Goal: Book appointment/travel/reservation

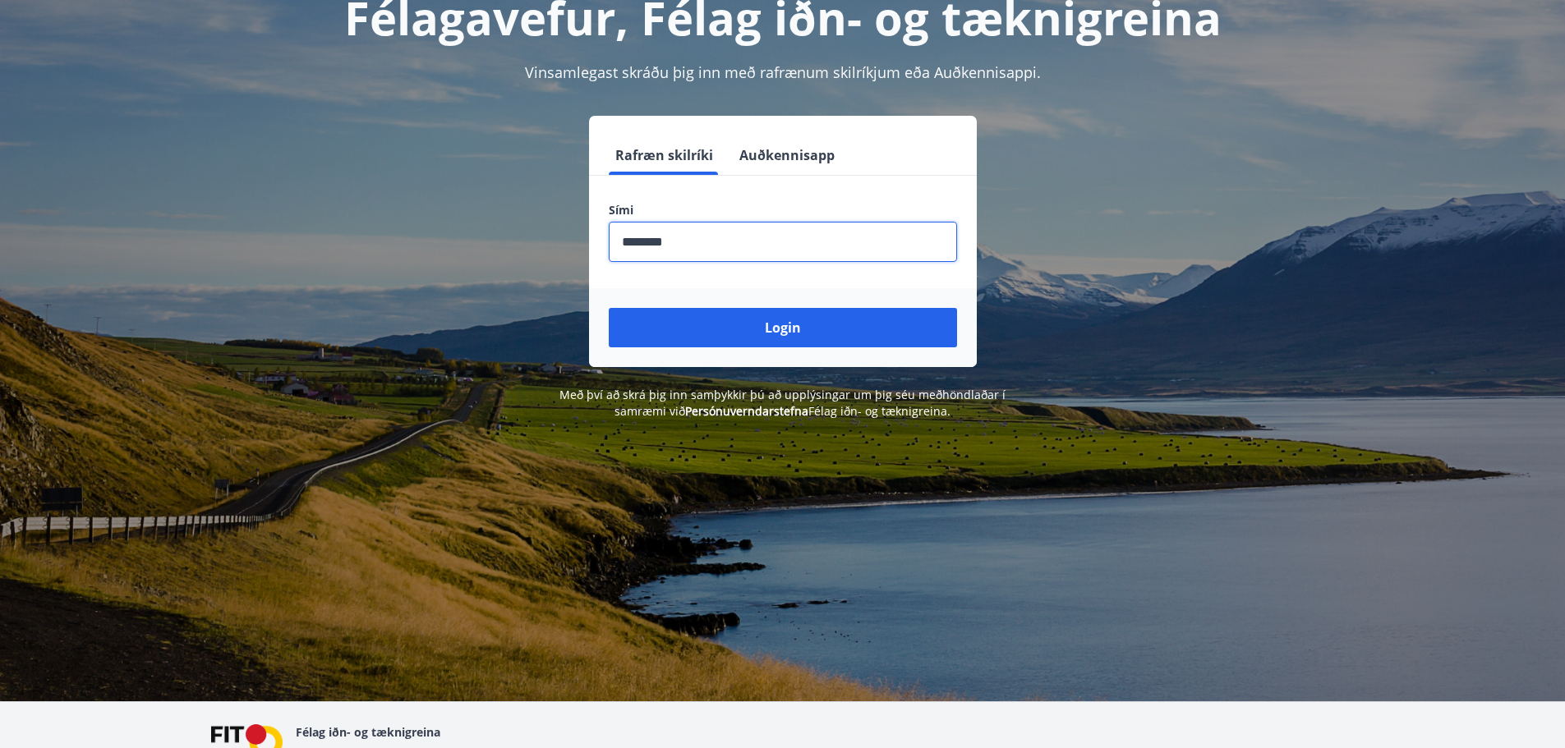
scroll to position [204, 0]
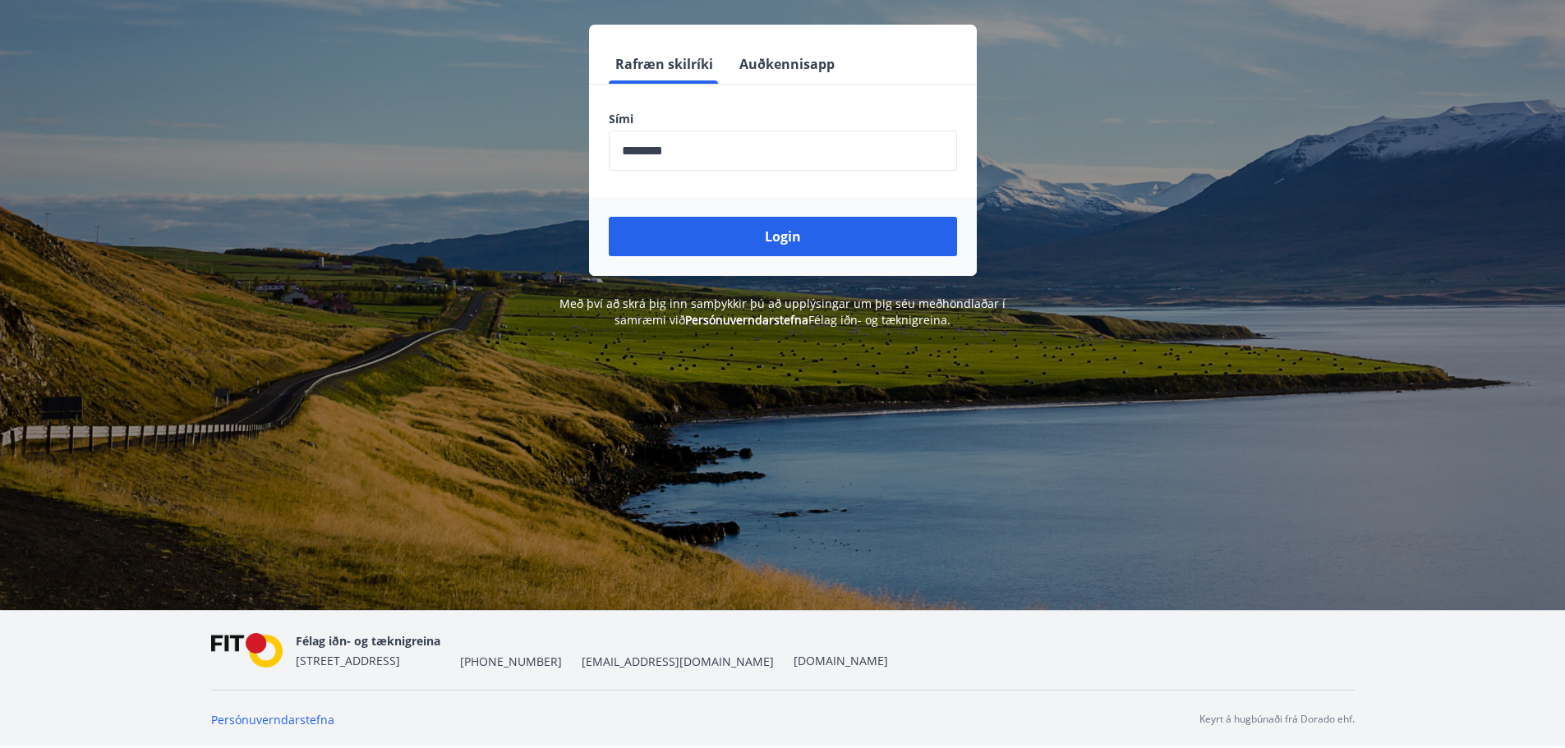
click at [807, 487] on div "Félagavefur, Félag iðn- og tæknigreina Vinsamlegast skráðu þig inn með rafrænum…" at bounding box center [782, 236] width 1565 height 748
click at [750, 156] on input "phone" at bounding box center [783, 151] width 348 height 40
click at [774, 237] on button "Login" at bounding box center [783, 236] width 348 height 39
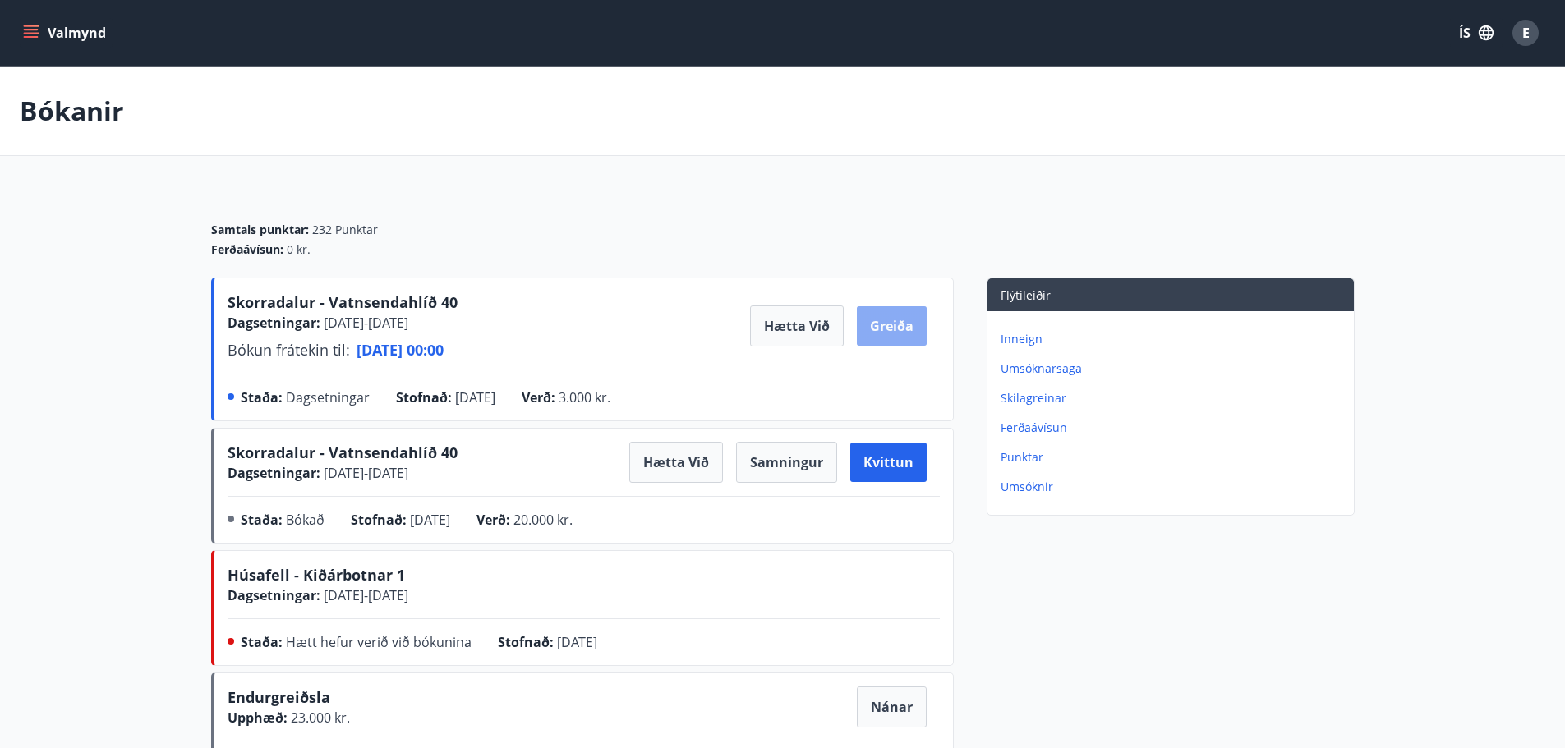
click at [882, 325] on button "Greiða" at bounding box center [892, 325] width 70 height 39
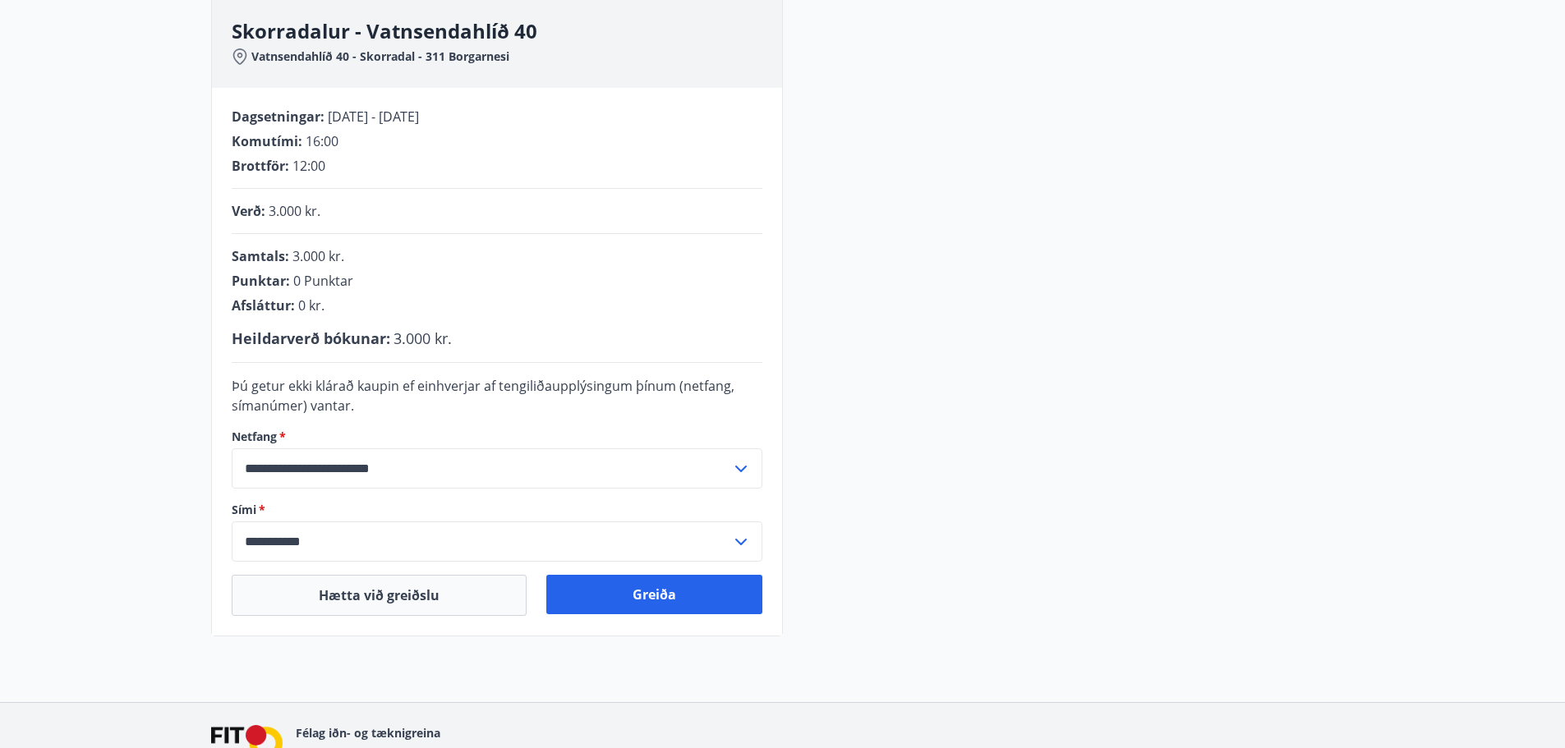
scroll to position [164, 0]
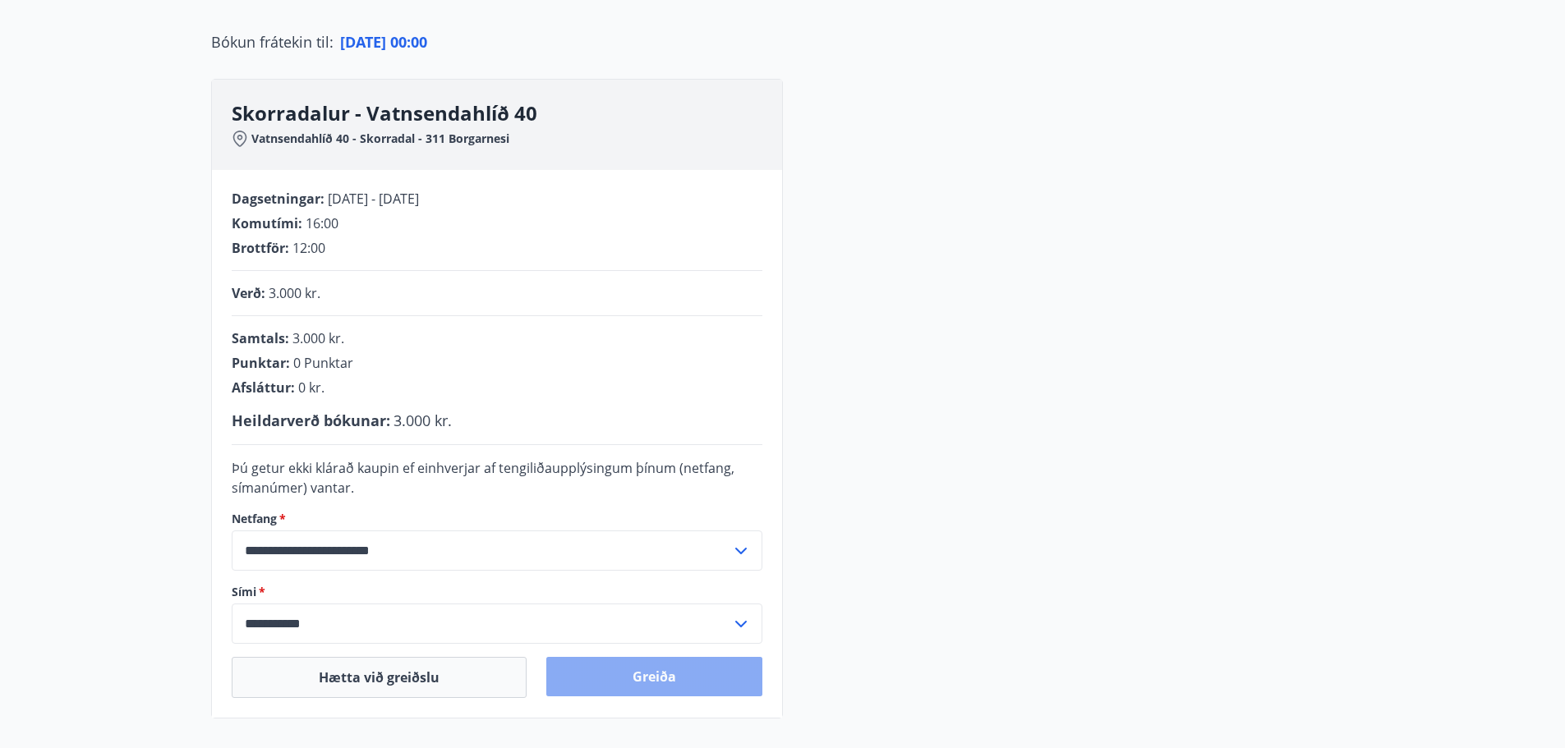
click at [643, 674] on button "Greiða" at bounding box center [654, 676] width 216 height 39
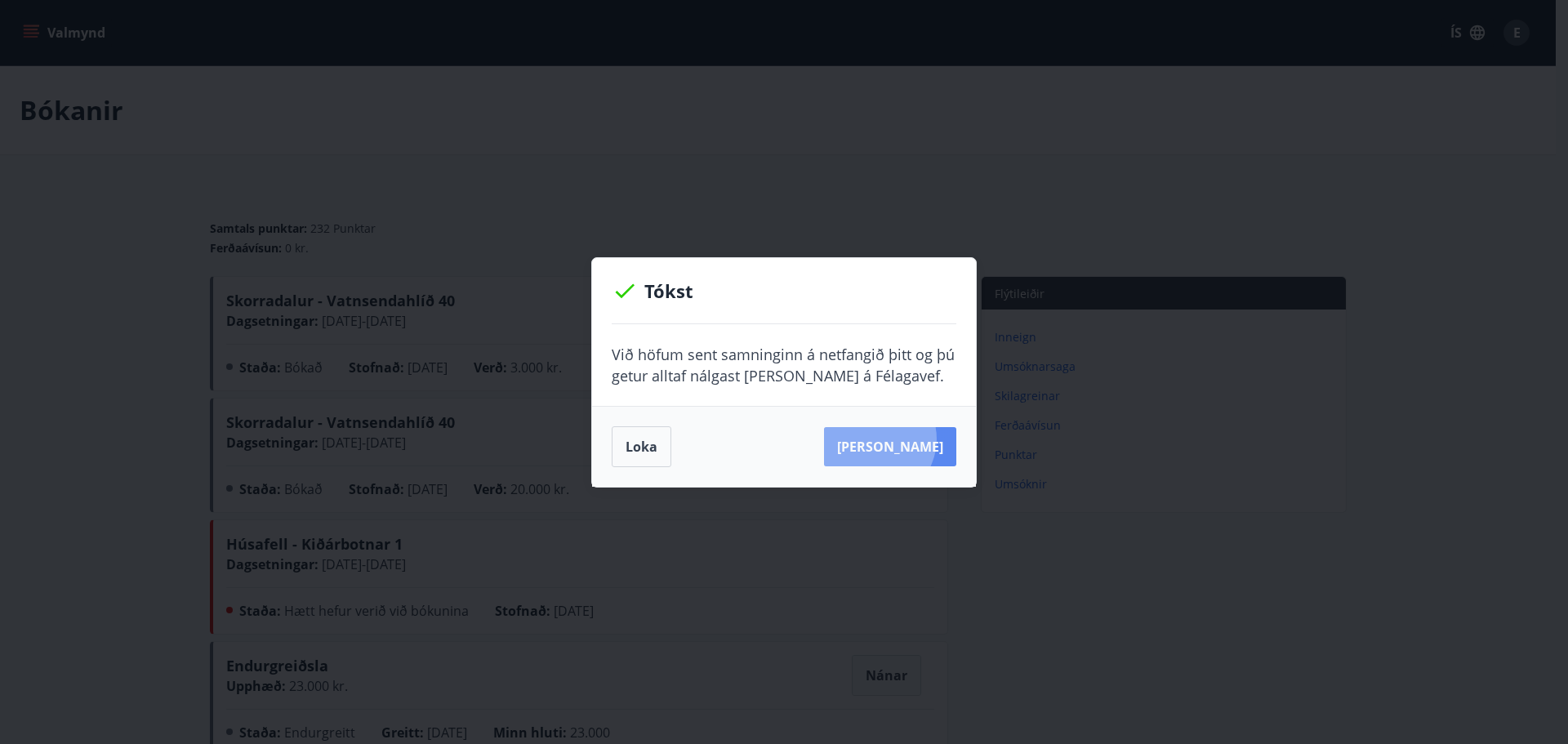
click at [900, 438] on button "[PERSON_NAME]" at bounding box center [890, 447] width 132 height 39
click at [639, 451] on button "Loka" at bounding box center [641, 447] width 60 height 41
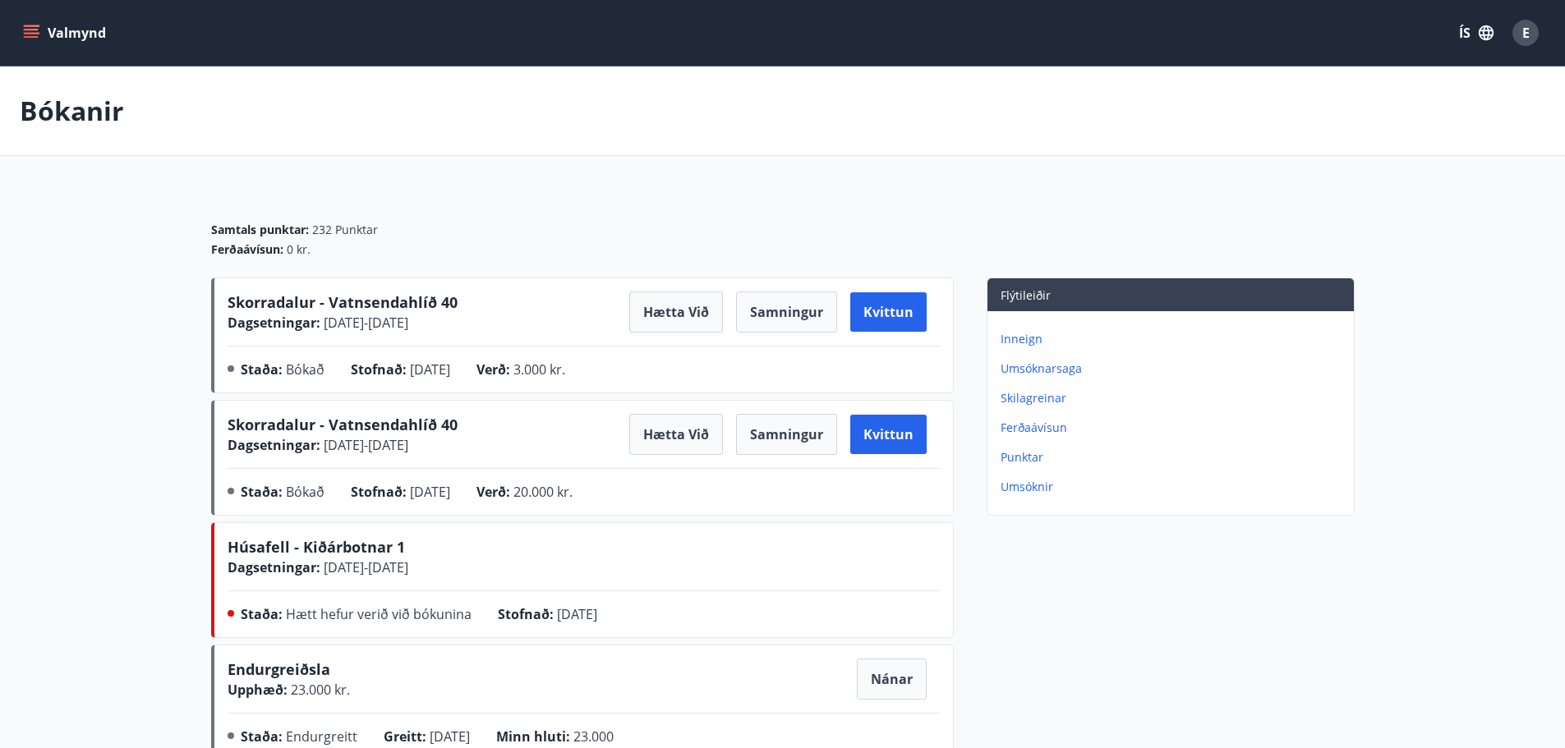
click at [744, 159] on main "Bókanir Samtals punktar : 232 Punktar Ferðaávísun : 0 kr. Skorradalur - Vatnsen…" at bounding box center [782, 417] width 1565 height 701
click at [769, 436] on button "Samningur" at bounding box center [786, 434] width 101 height 41
click at [1149, 647] on div "Flýtileiðir Inneign Umsóknarsaga Skilagreinar Ferðaávísun Punktar Umsóknir" at bounding box center [1154, 523] width 401 height 490
